Goal: Transaction & Acquisition: Book appointment/travel/reservation

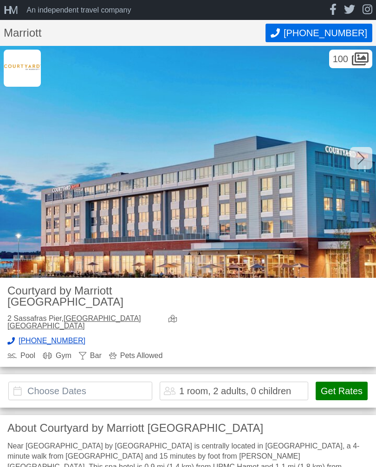
click at [200, 386] on div "1 room, 2 adults, 0 children" at bounding box center [235, 390] width 112 height 9
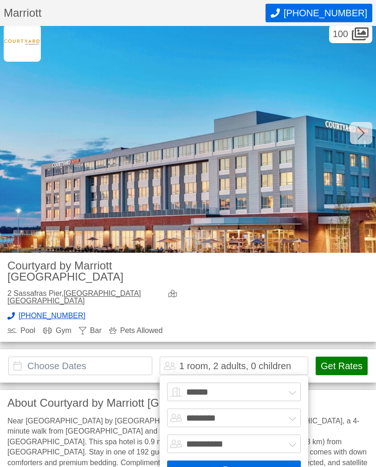
scroll to position [26, 0]
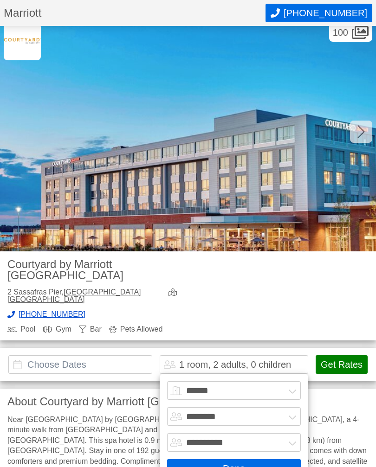
click at [195, 382] on select "****** ******* ******* ******* ******* ******* ******* ******* ********" at bounding box center [234, 391] width 134 height 19
select select "*"
click at [219, 407] on select "******* ******** ******** ********" at bounding box center [234, 416] width 134 height 19
select select "*"
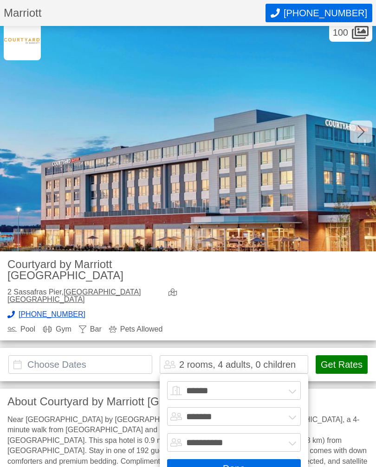
click at [236, 459] on button "Done" at bounding box center [234, 468] width 134 height 19
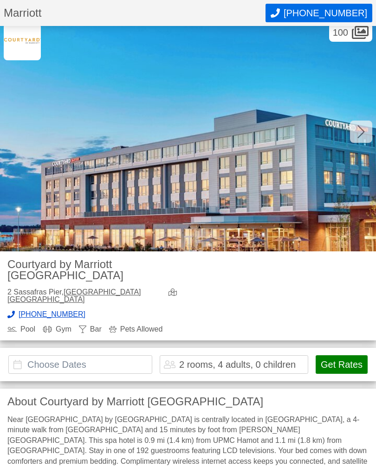
click at [347, 355] on button "Get Rates" at bounding box center [341, 364] width 52 height 19
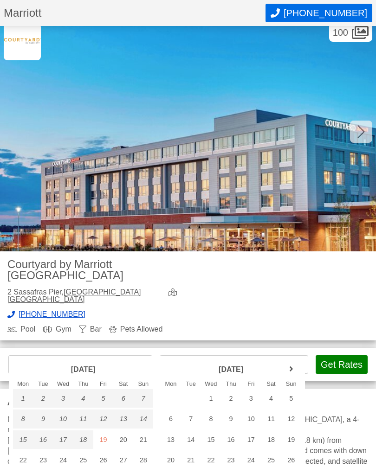
click at [274, 421] on div "11" at bounding box center [271, 418] width 20 height 19
click at [174, 438] on div "13" at bounding box center [170, 439] width 20 height 19
type input "[DATE] - [DATE]"
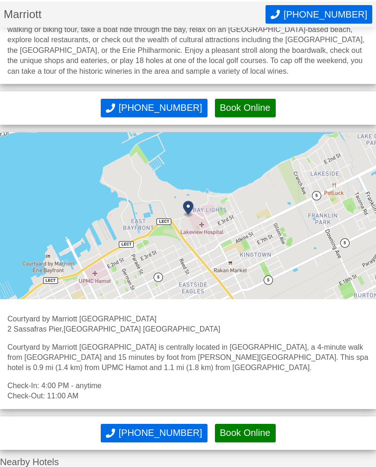
scroll to position [2050, 0]
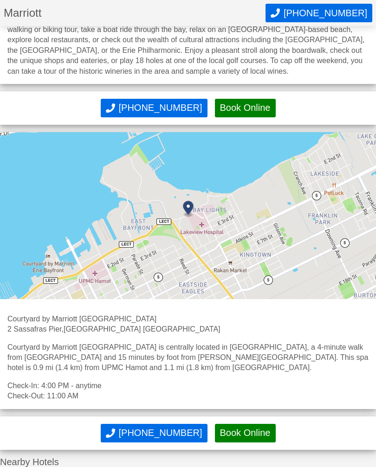
click at [341, 152] on img at bounding box center [188, 215] width 376 height 167
